Goal: Information Seeking & Learning: Learn about a topic

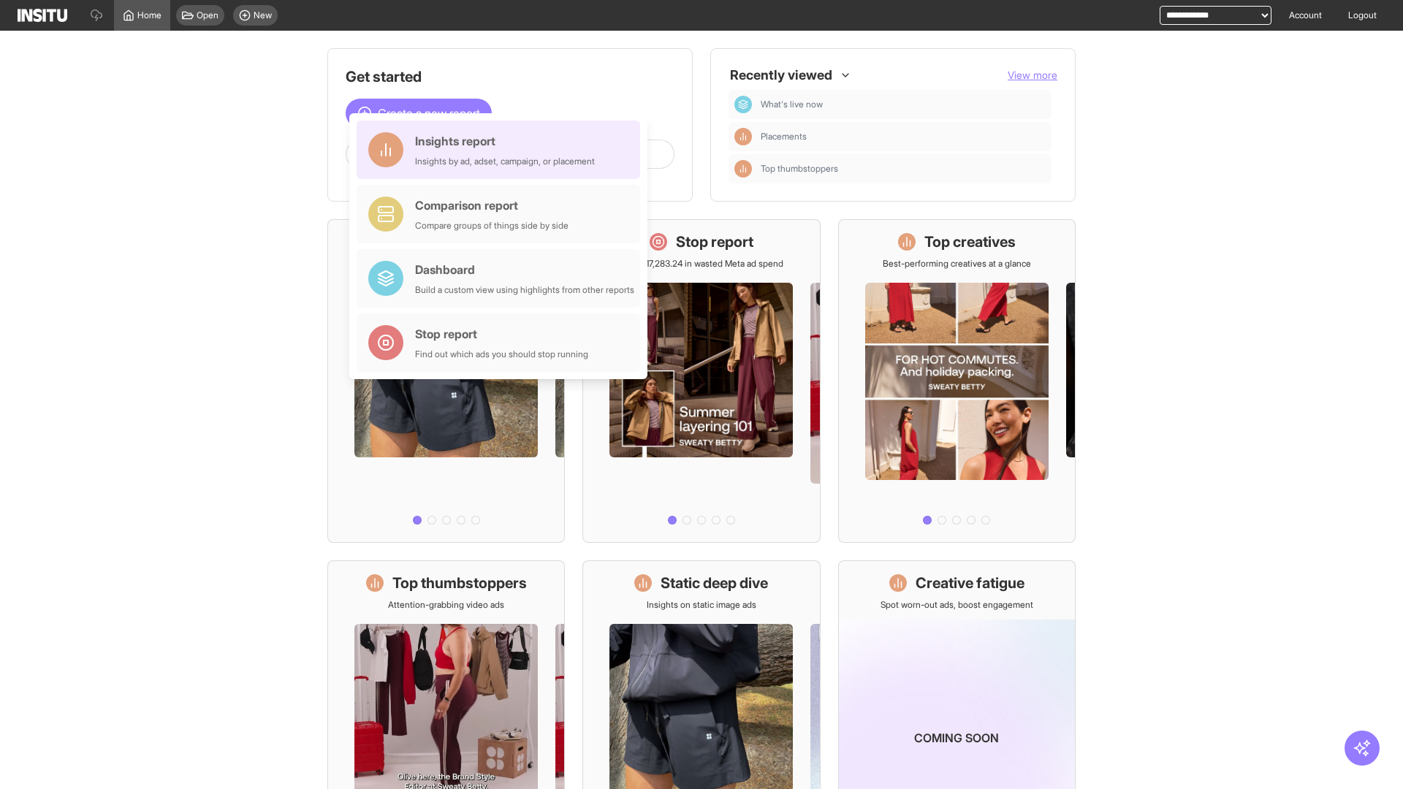
click at [502, 150] on div "Insights report Insights by ad, adset, campaign, or placement" at bounding box center [505, 149] width 180 height 35
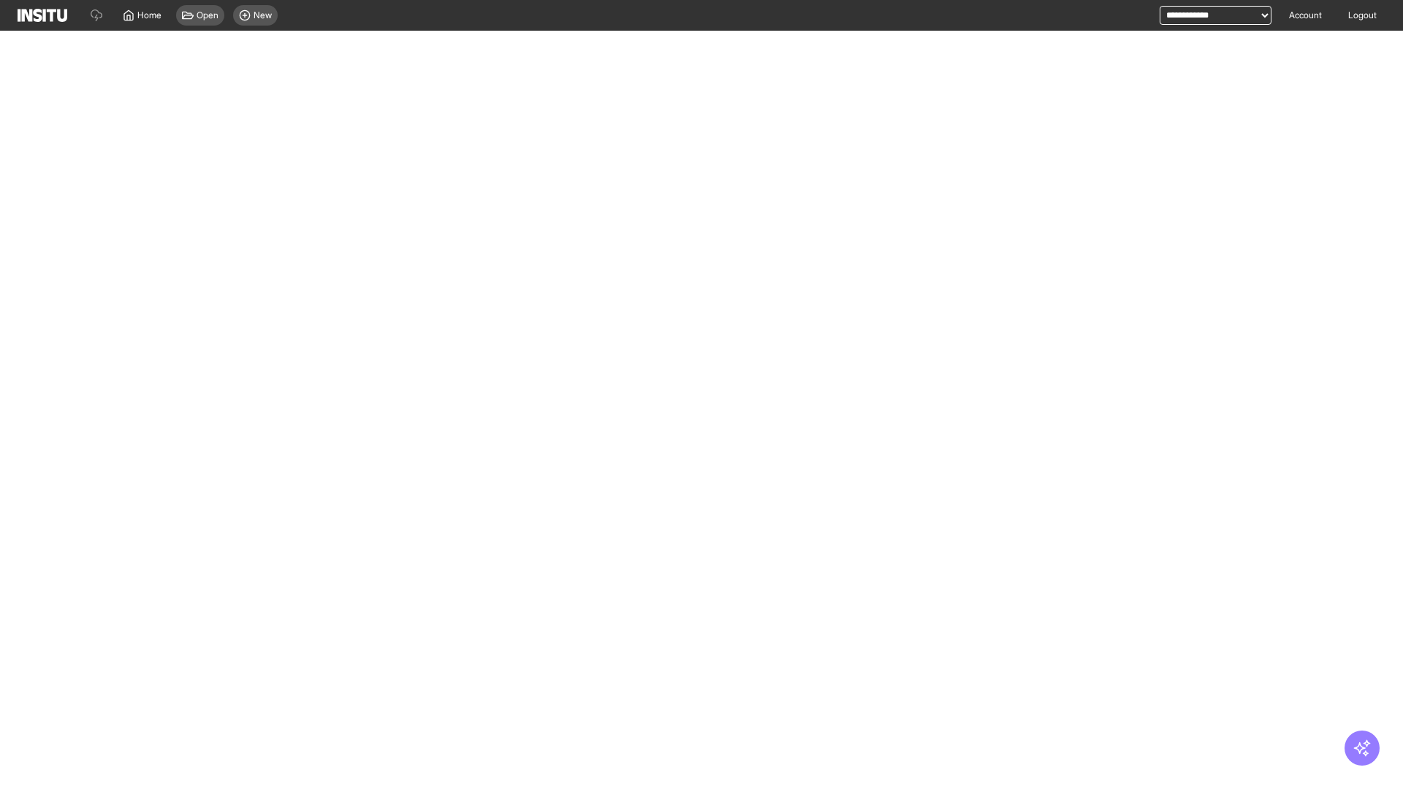
select select "**"
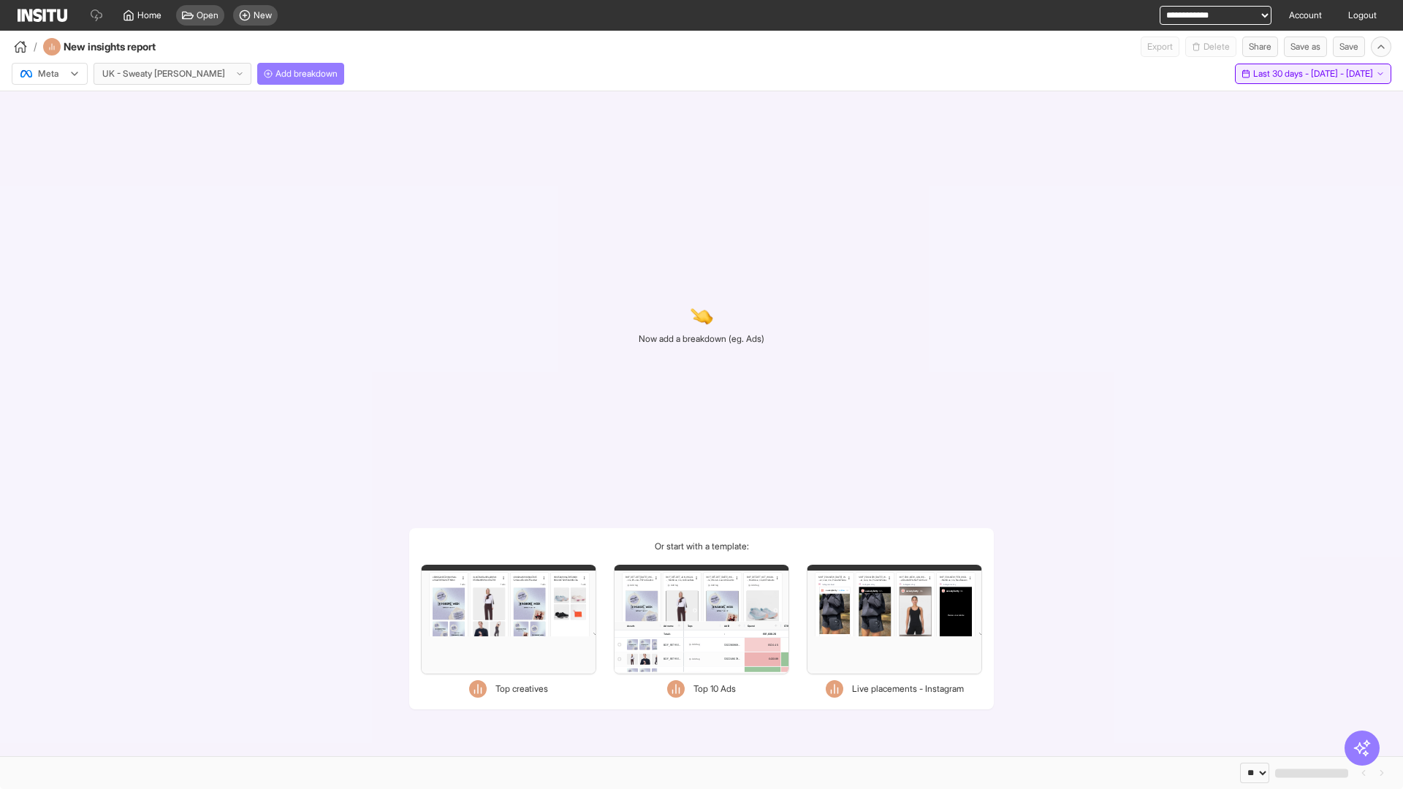
click at [1280, 74] on span "Last 30 days - [DATE] - [DATE]" at bounding box center [1313, 74] width 120 height 12
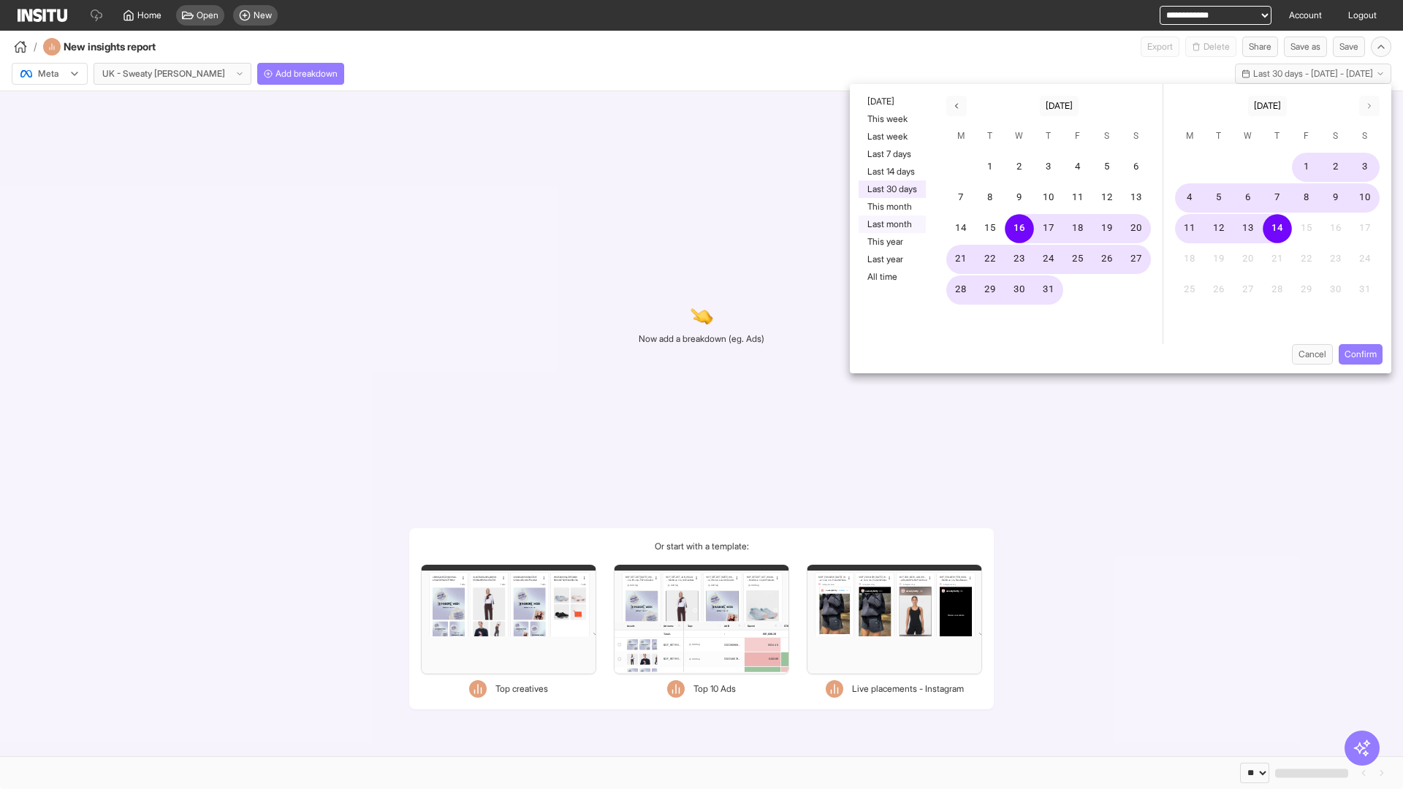
click at [891, 224] on button "Last month" at bounding box center [892, 225] width 67 height 18
